Goal: Information Seeking & Learning: Learn about a topic

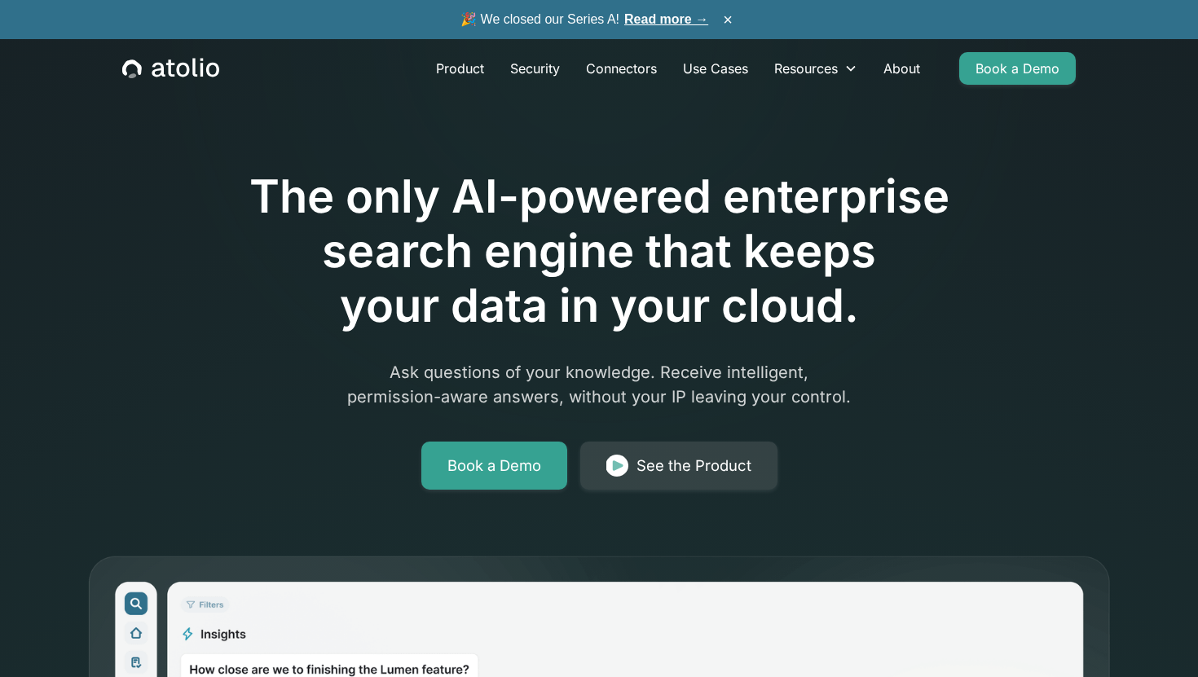
click at [691, 15] on link "Read more →" at bounding box center [666, 19] width 84 height 14
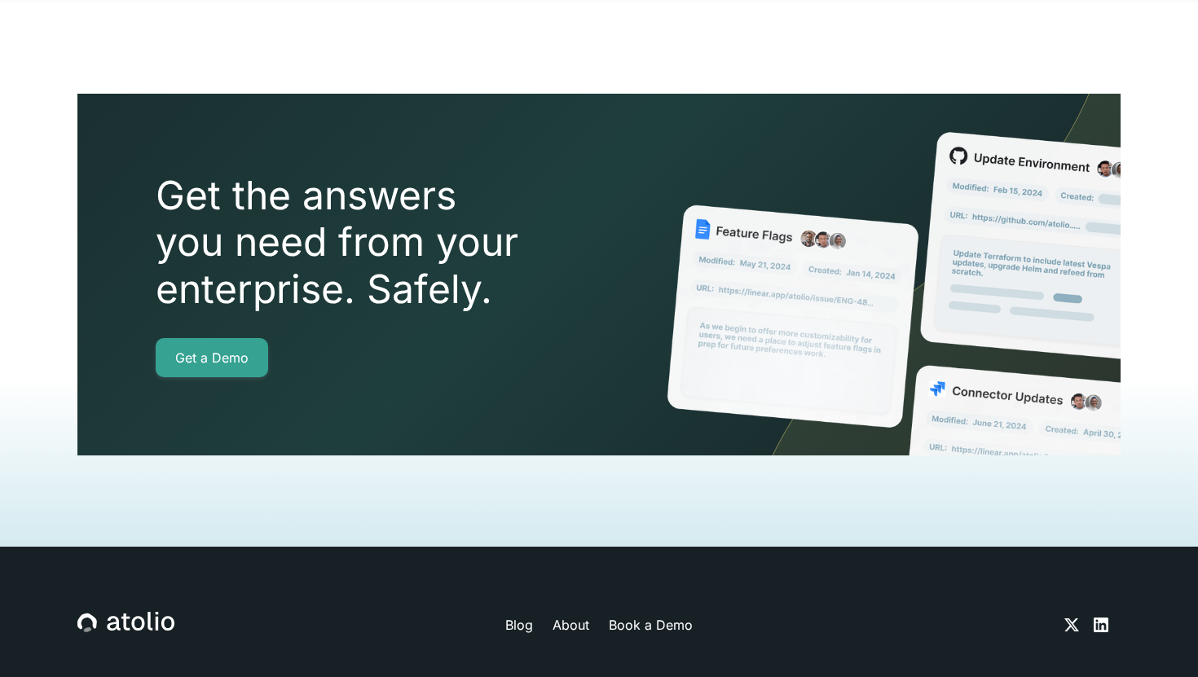
scroll to position [4301, 0]
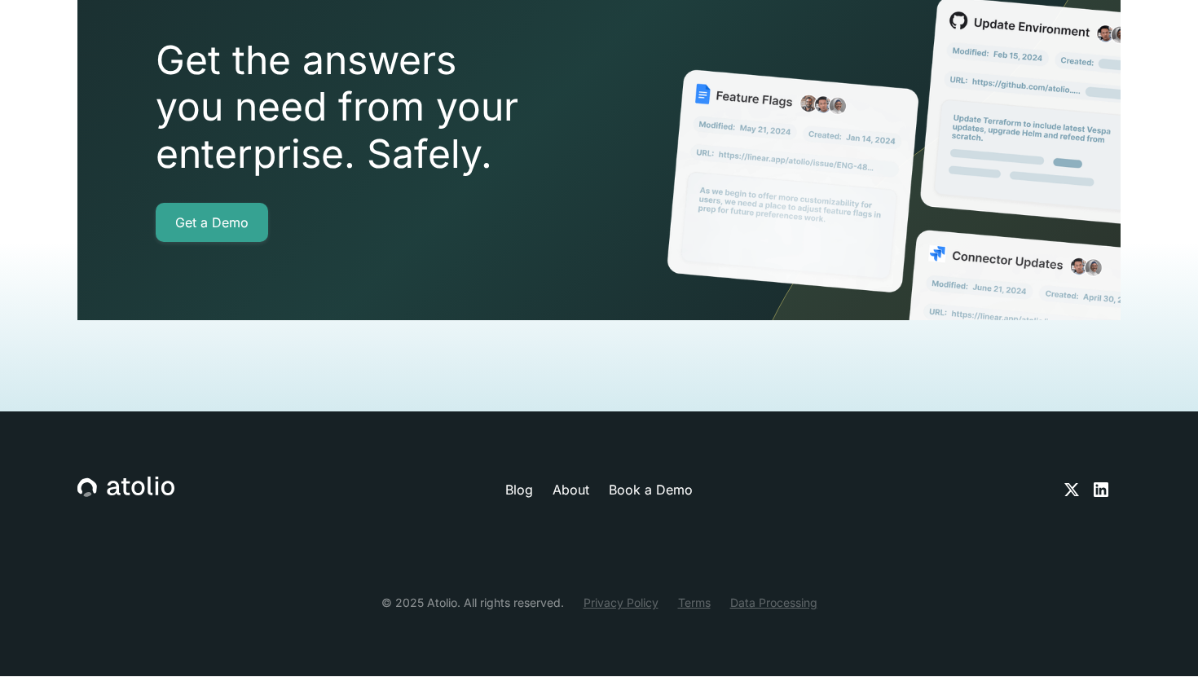
click at [583, 492] on link "About" at bounding box center [570, 490] width 37 height 20
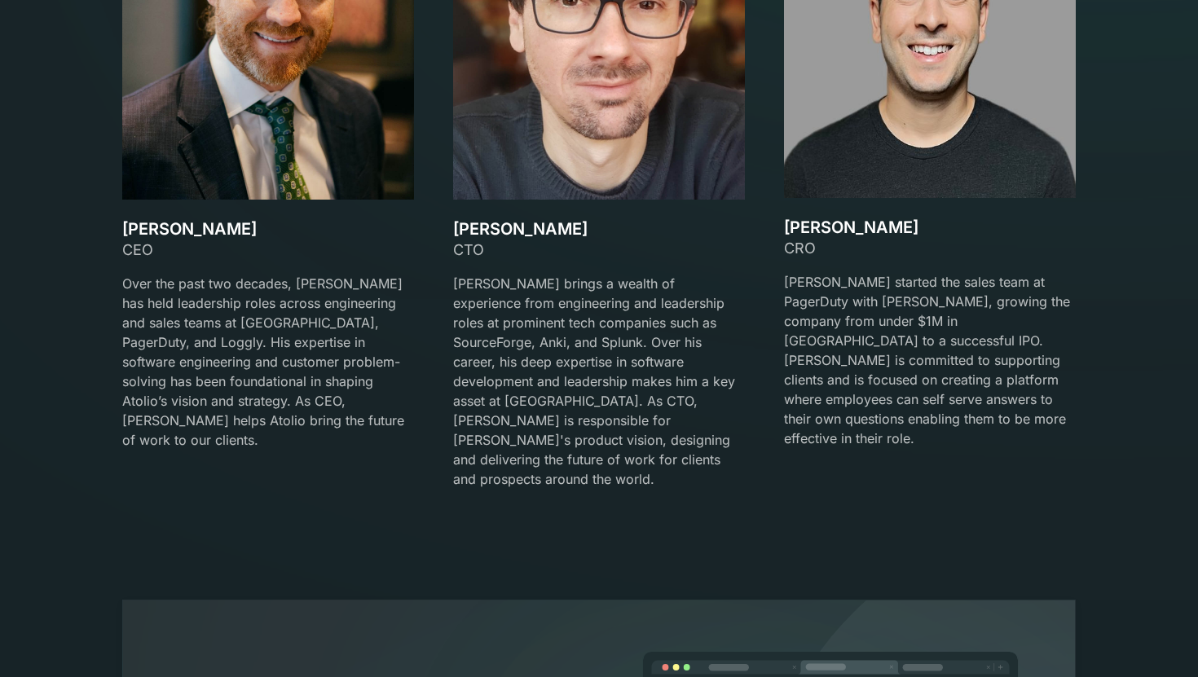
scroll to position [2564, 0]
